Goal: Task Accomplishment & Management: Use online tool/utility

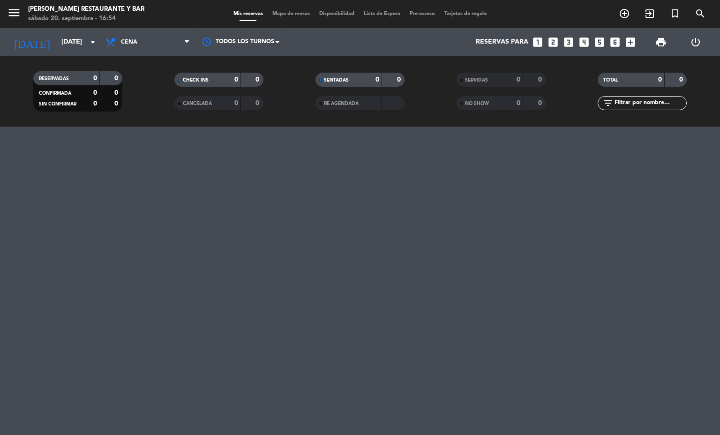
click at [297, 13] on span "Mapa de mesas" at bounding box center [291, 13] width 47 height 5
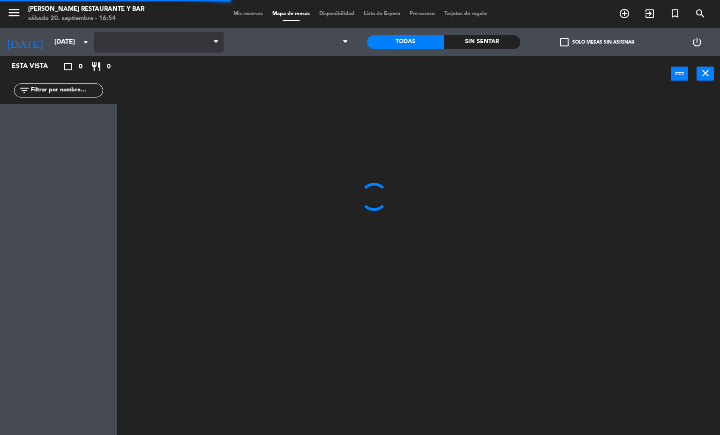
click at [186, 48] on span at bounding box center [159, 42] width 130 height 21
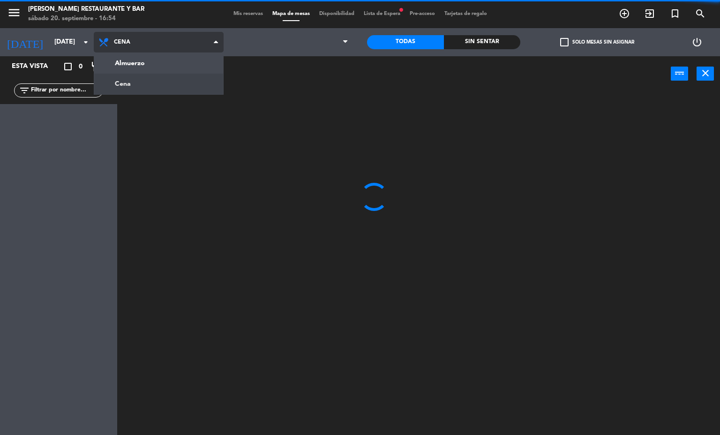
click at [187, 72] on ng-component "menu [PERSON_NAME] Restaurante y Bar [DATE] 20. septiembre - 16:54 Mis reservas…" at bounding box center [360, 217] width 720 height 435
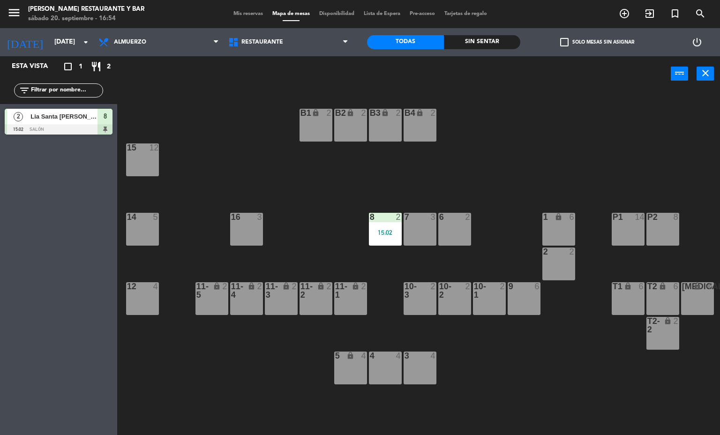
click at [386, 232] on div "15:02" at bounding box center [385, 232] width 33 height 7
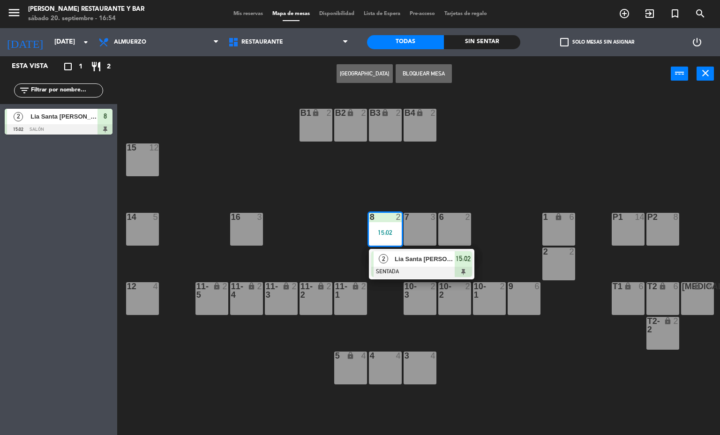
click at [421, 267] on div at bounding box center [421, 272] width 101 height 10
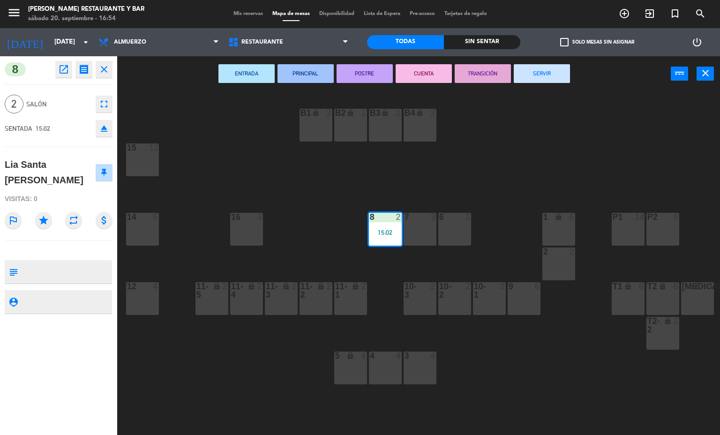
click at [546, 73] on button "SERVIR" at bounding box center [542, 73] width 56 height 19
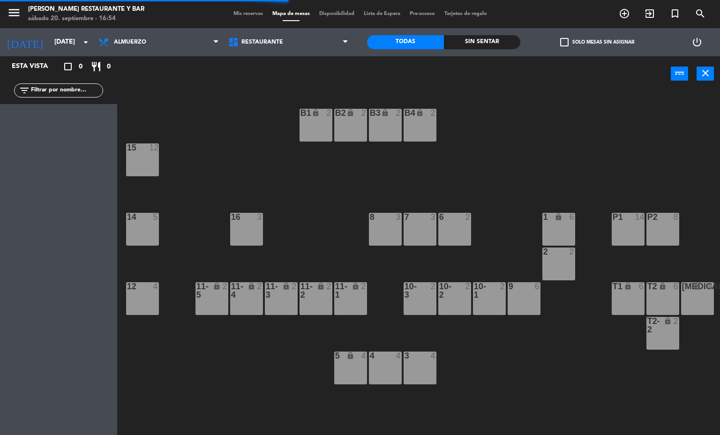
click at [287, 173] on div "B1 lock 2 B2 lock 2 B3 lock 2 B4 lock 2 15 12 14 5 8 3 7 3 6 2 1 lock 6 16 3 P2…" at bounding box center [422, 263] width 596 height 343
click at [87, 40] on icon "arrow_drop_down" at bounding box center [85, 42] width 11 height 11
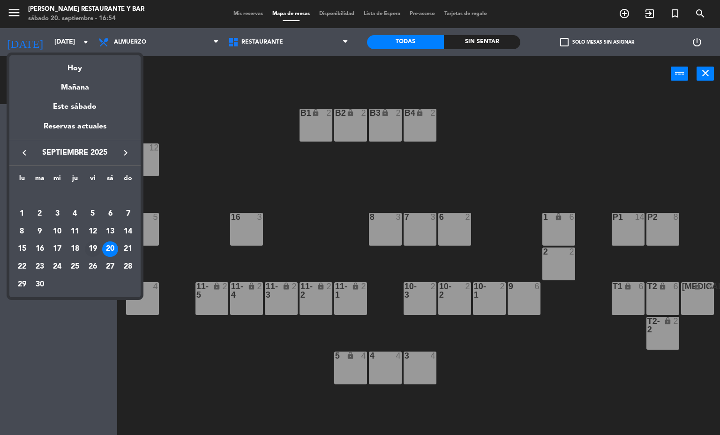
click at [92, 251] on div "19" at bounding box center [93, 249] width 16 height 16
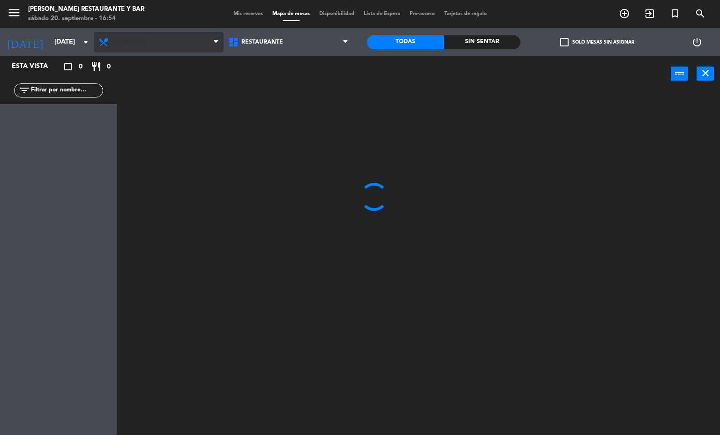
click at [187, 42] on span "Almuerzo" at bounding box center [159, 42] width 130 height 21
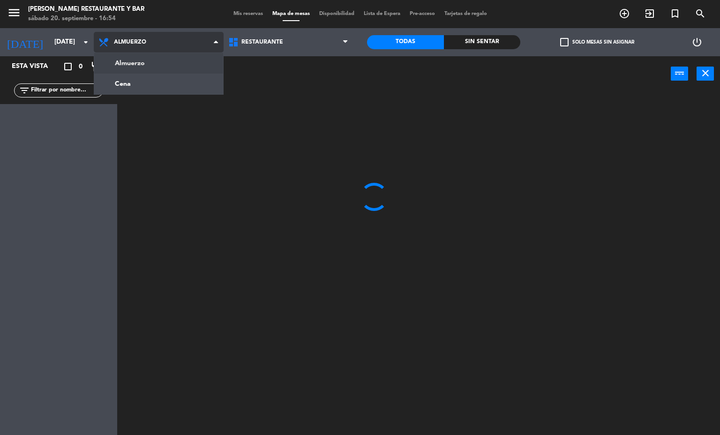
click at [177, 76] on ng-component "menu [PERSON_NAME] Restaurante y Bar [DATE] 20. septiembre - 16:54 Mis reservas…" at bounding box center [360, 217] width 720 height 435
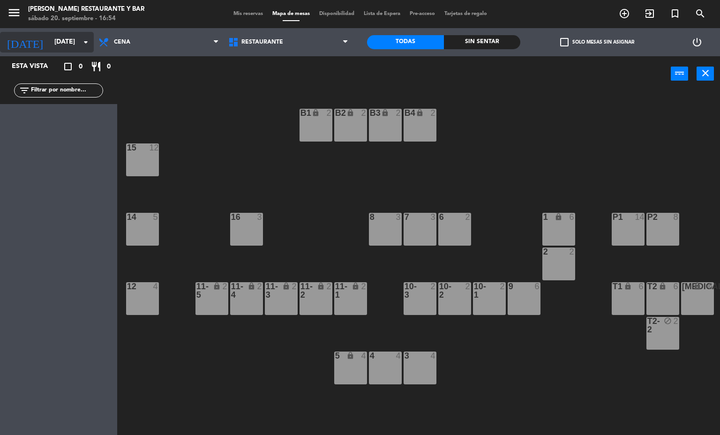
click at [70, 38] on input "[DATE]" at bounding box center [94, 42] width 89 height 17
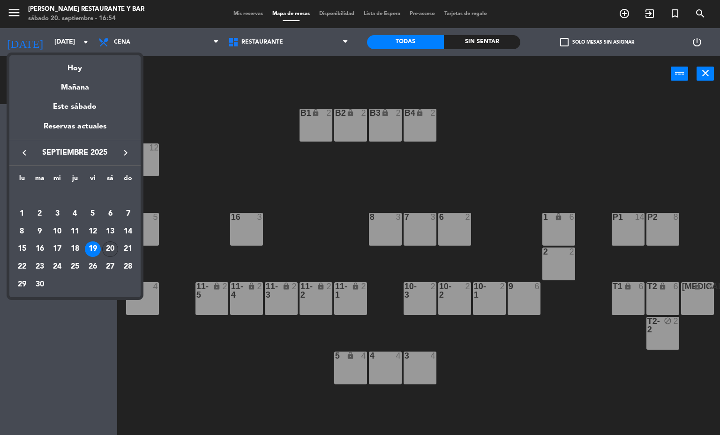
click at [110, 248] on div "20" at bounding box center [110, 249] width 16 height 16
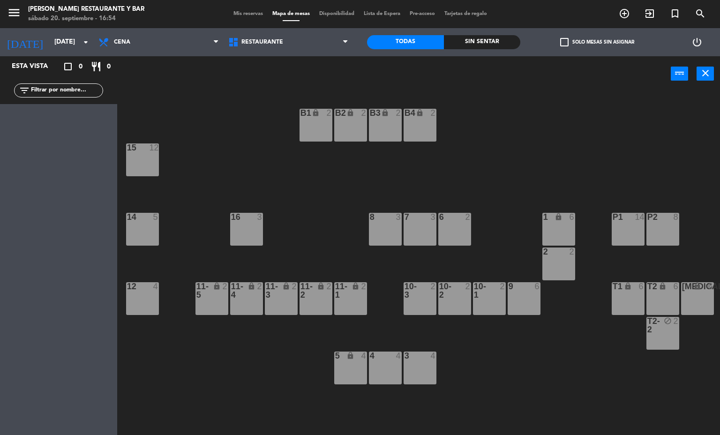
type input "[DATE]"
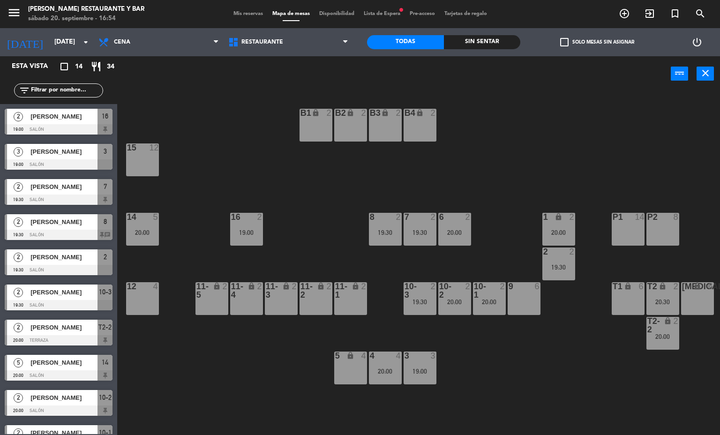
click at [247, 14] on span "Mis reservas" at bounding box center [248, 13] width 39 height 5
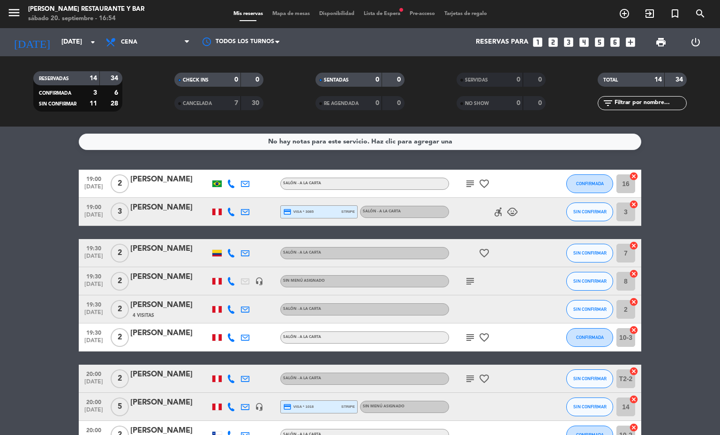
click at [464, 285] on icon "subject" at bounding box center [469, 281] width 11 height 11
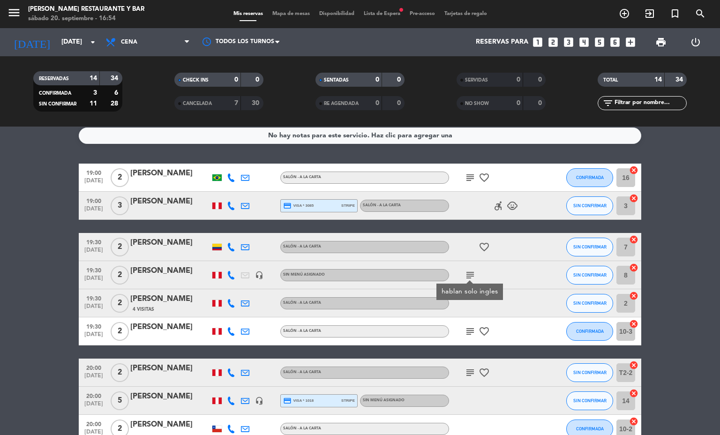
scroll to position [214, 0]
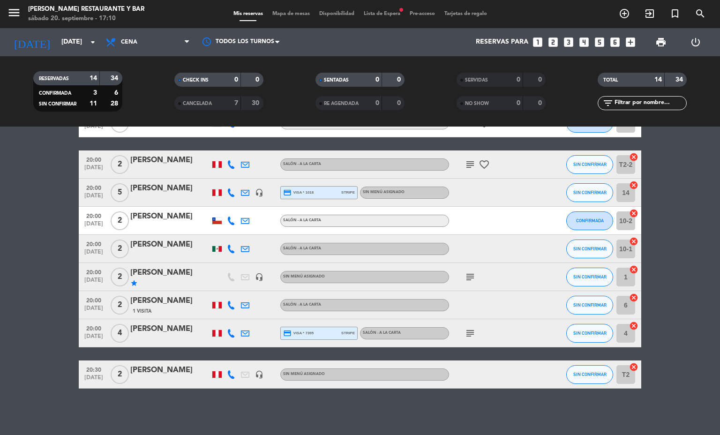
click at [304, 14] on span "Mapa de mesas" at bounding box center [291, 13] width 47 height 5
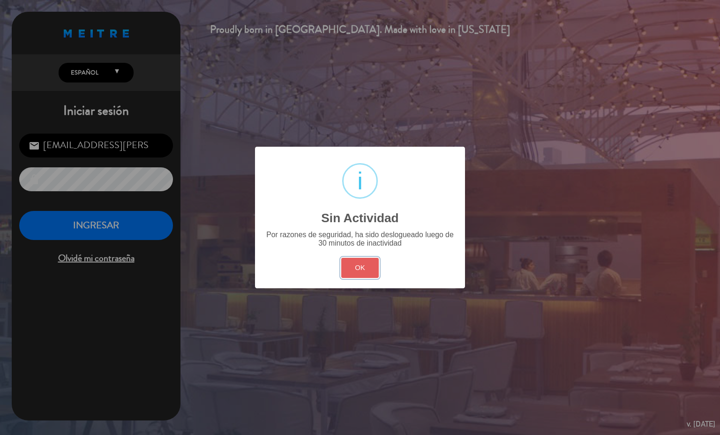
click at [364, 268] on button "OK" at bounding box center [360, 268] width 38 height 20
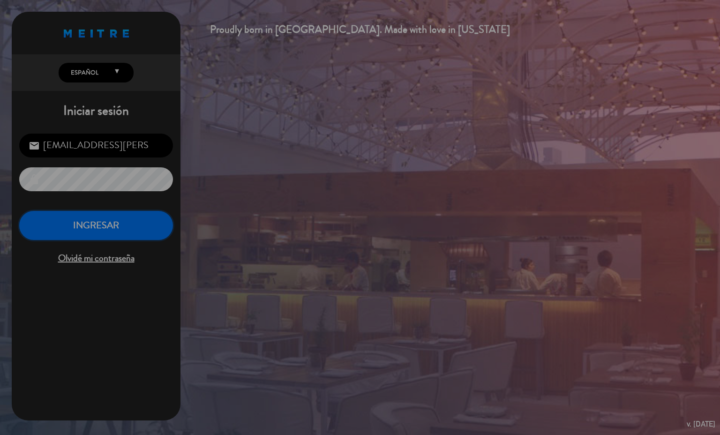
click at [162, 235] on button "INGRESAR" at bounding box center [96, 226] width 154 height 30
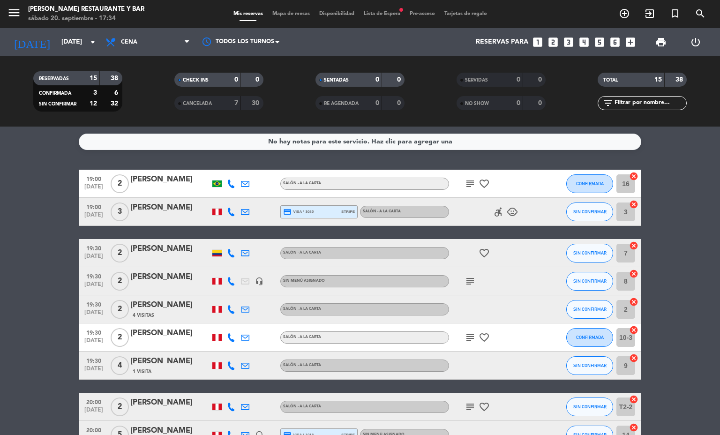
click at [277, 14] on span "Mapa de mesas" at bounding box center [291, 13] width 47 height 5
